Goal: Task Accomplishment & Management: Complete application form

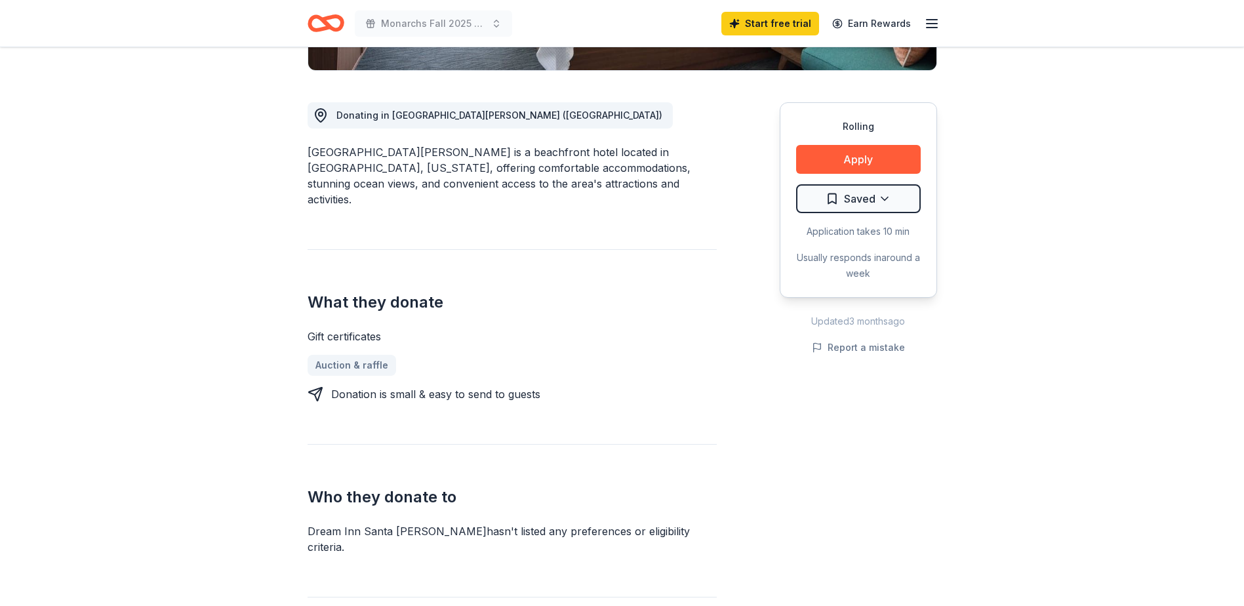
scroll to position [131, 0]
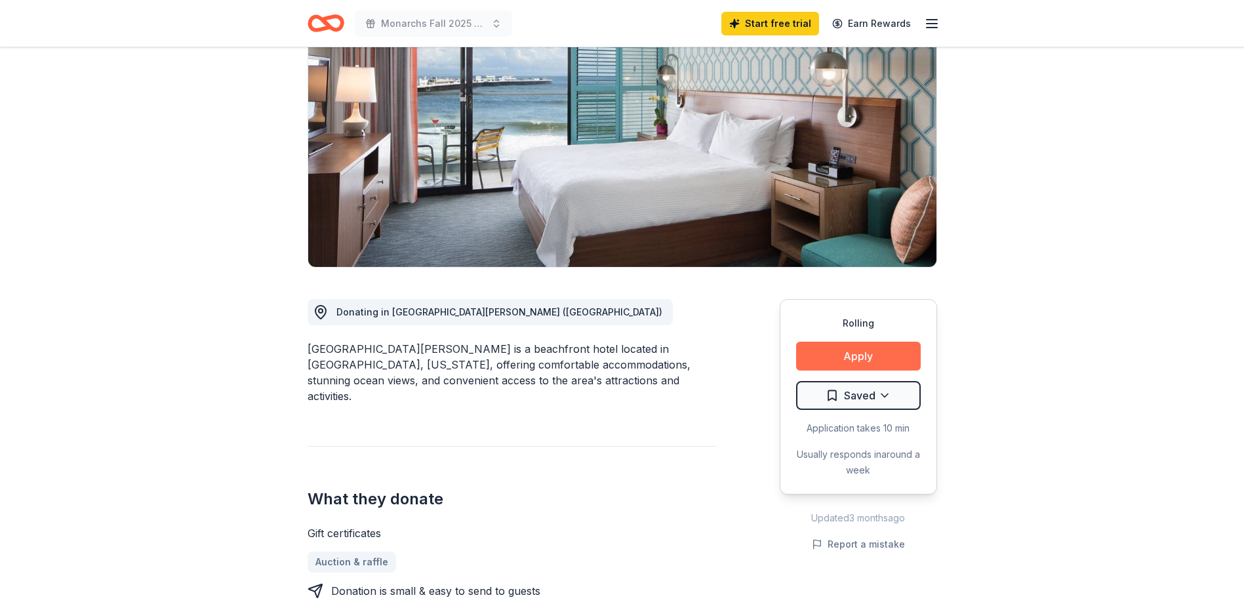
click at [869, 354] on button "Apply" at bounding box center [858, 356] width 125 height 29
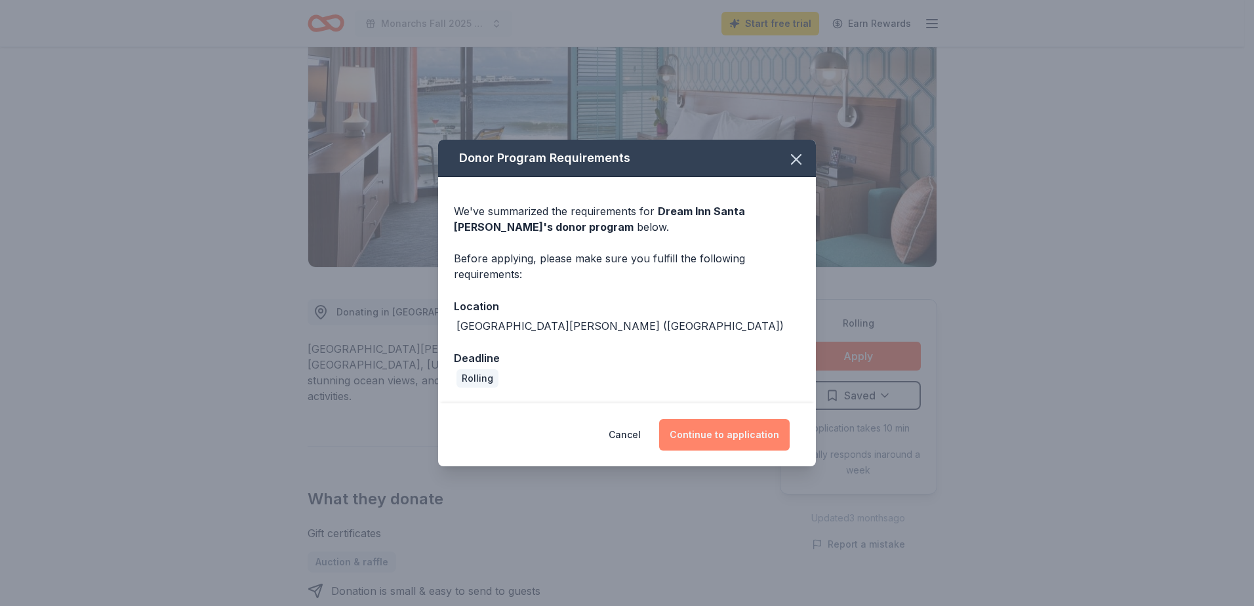
click at [730, 428] on button "Continue to application" at bounding box center [724, 434] width 131 height 31
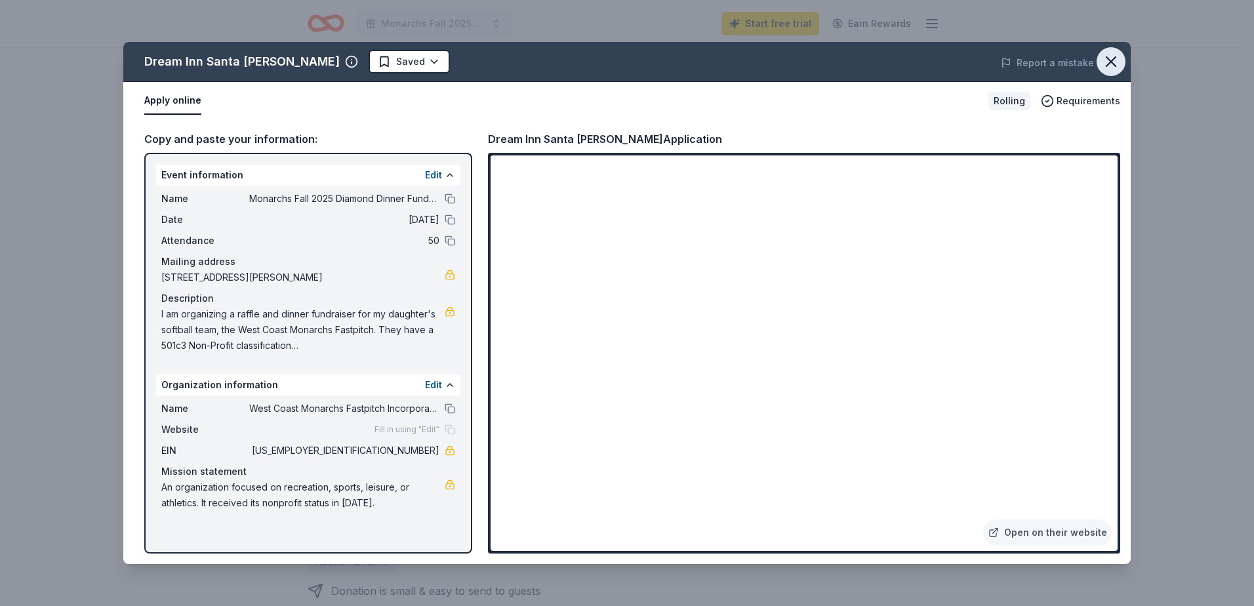
click at [1110, 62] on icon "button" at bounding box center [1111, 61] width 18 height 18
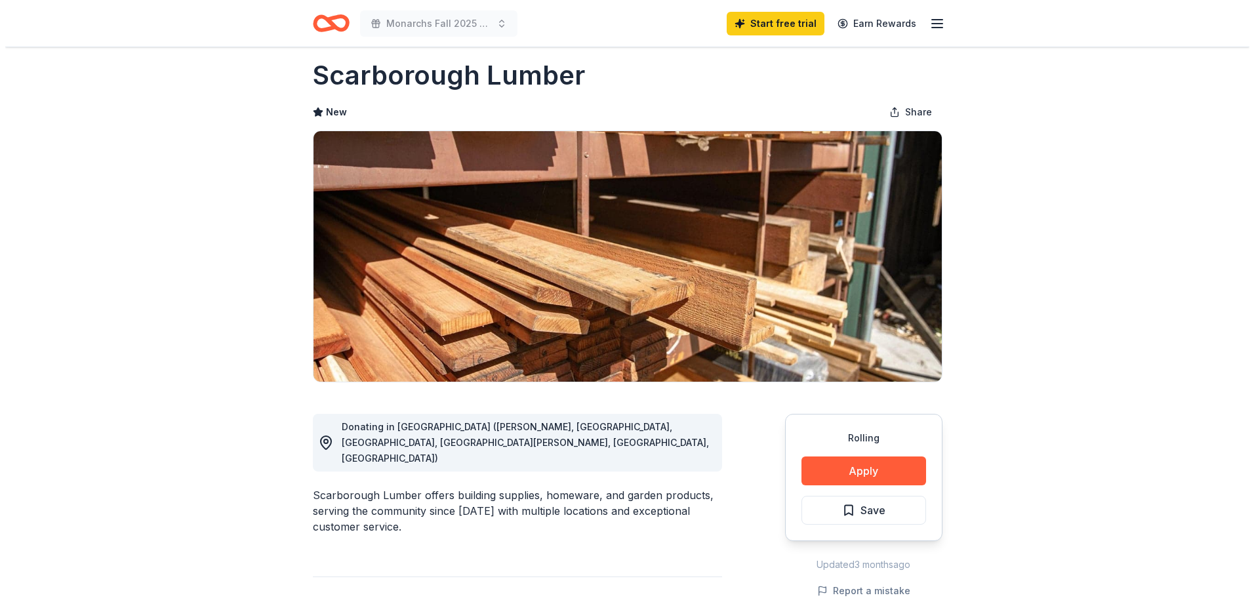
scroll to position [66, 0]
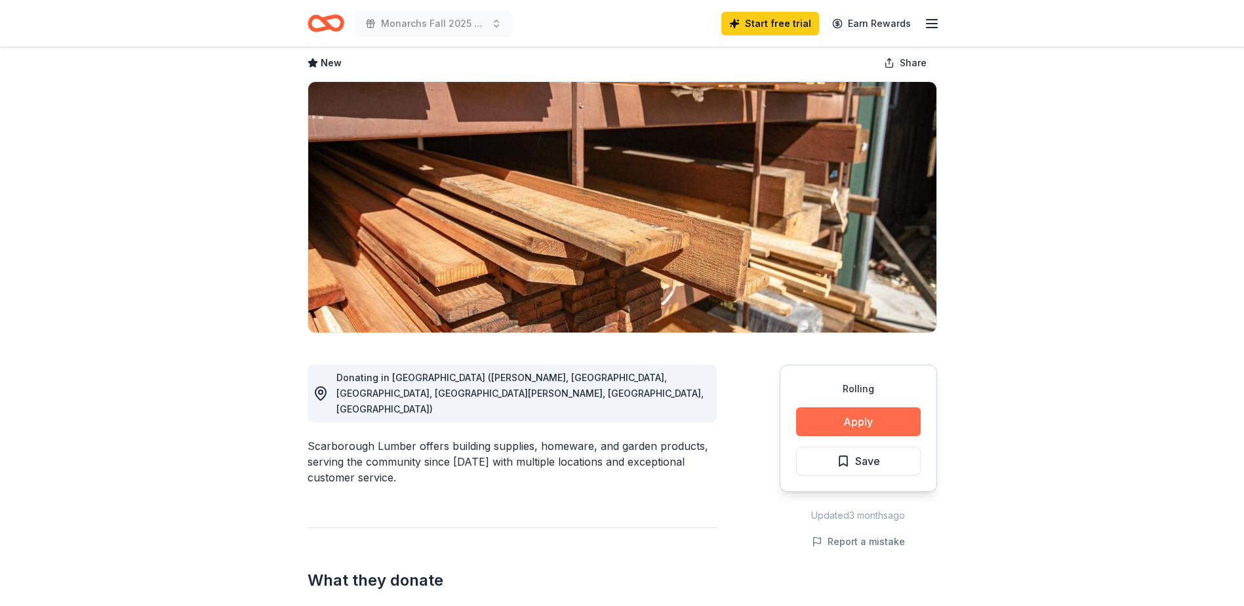
click at [853, 409] on button "Apply" at bounding box center [858, 421] width 125 height 29
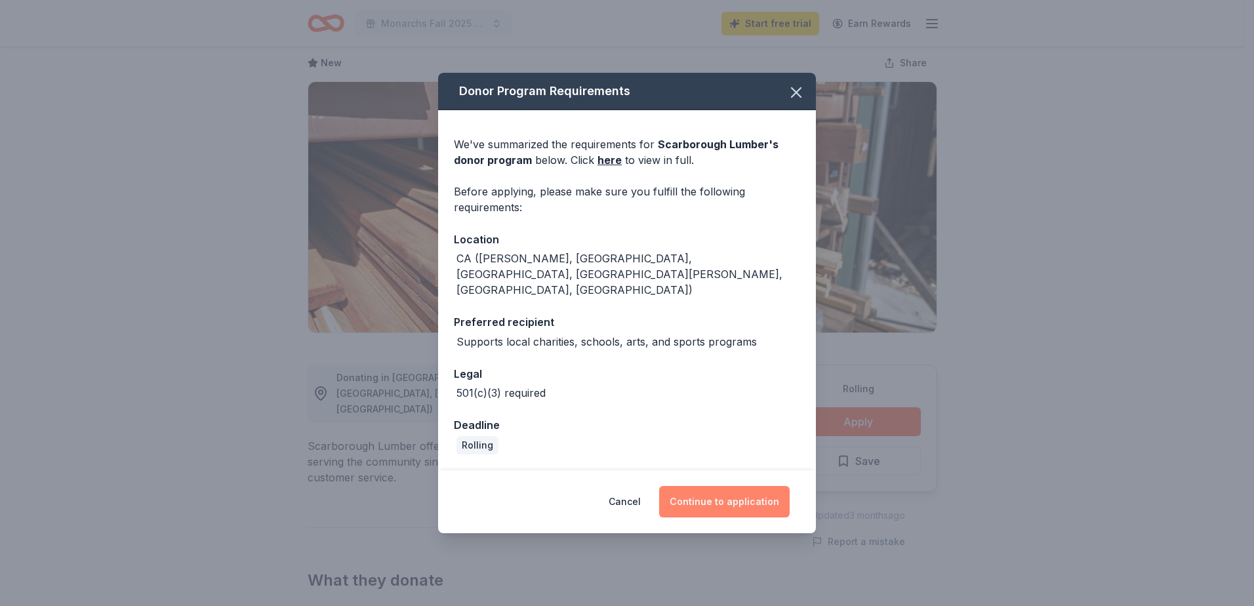
click at [722, 491] on button "Continue to application" at bounding box center [724, 501] width 131 height 31
